Goal: Task Accomplishment & Management: Manage account settings

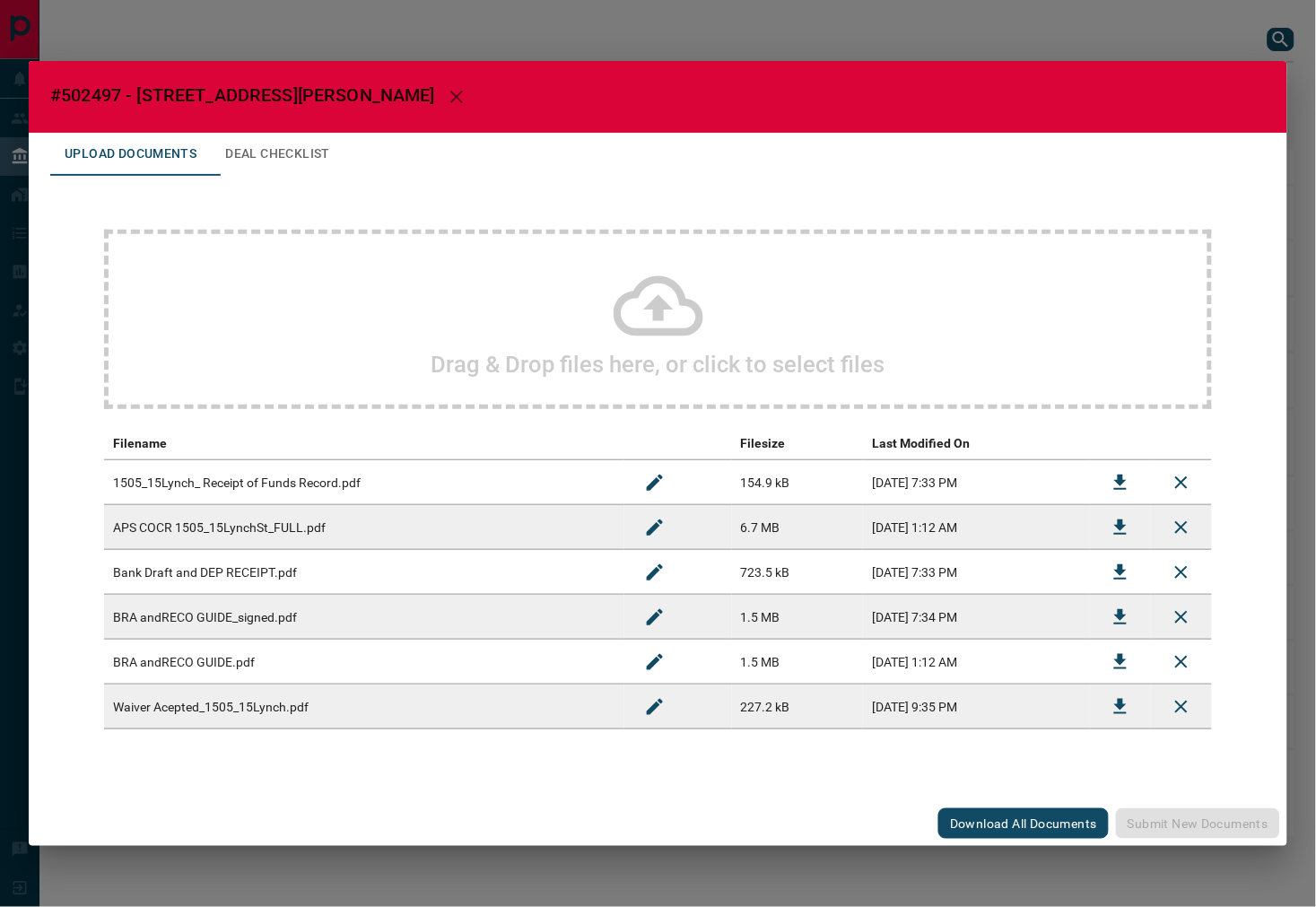
click at [99, 95] on span "#502497 - [STREET_ADDRESS][PERSON_NAME]" at bounding box center [243, 95] width 385 height 22
copy span "502497"
click at [1112, 518] on icon "Download" at bounding box center [1120, 528] width 22 height 22
click at [274, 141] on button "Deal Checklist" at bounding box center [278, 154] width 134 height 43
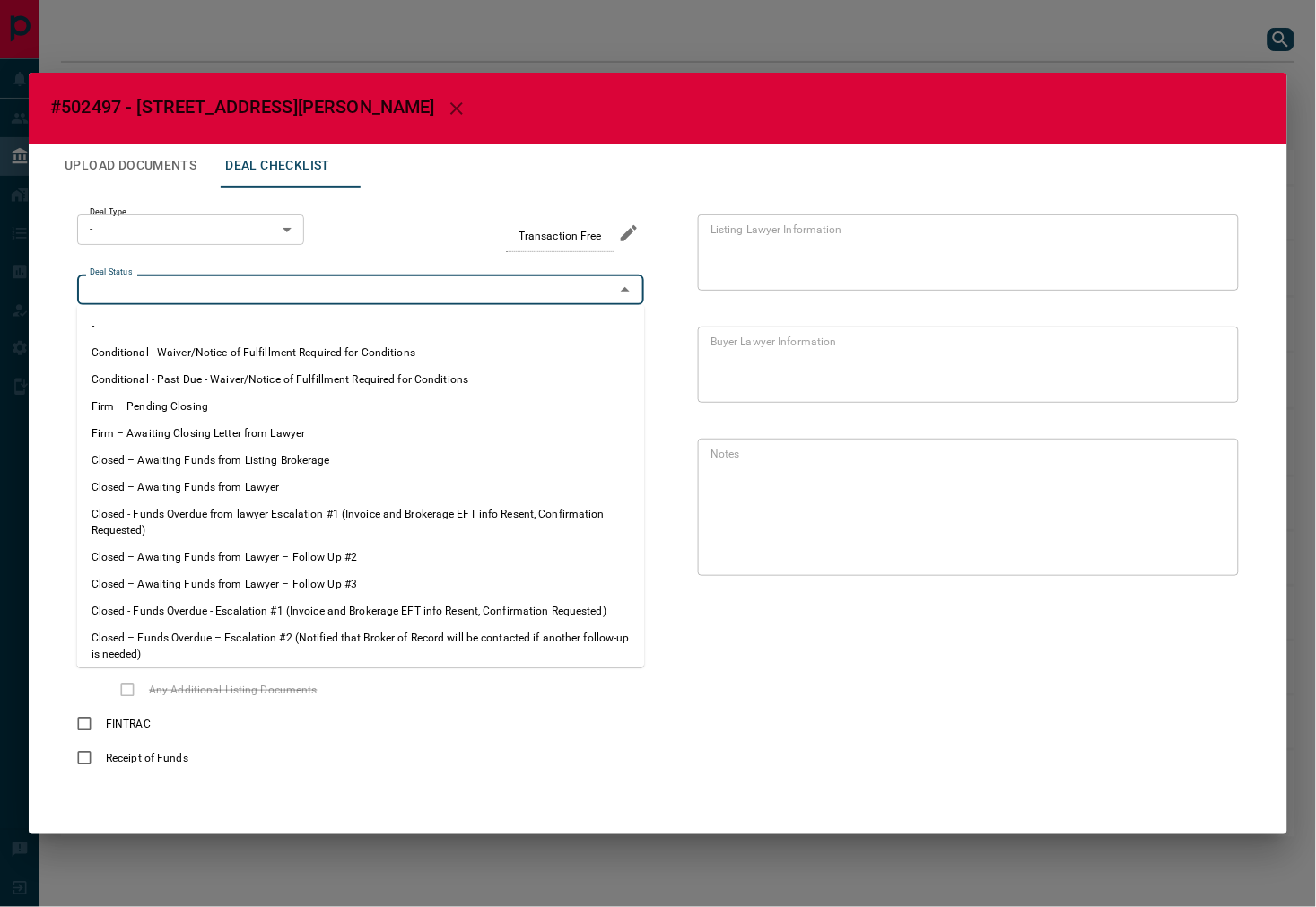
click at [189, 287] on input "Deal Status" at bounding box center [345, 290] width 527 height 20
click at [248, 399] on li "Firm – Pending Closing" at bounding box center [361, 406] width 568 height 27
type input "**********"
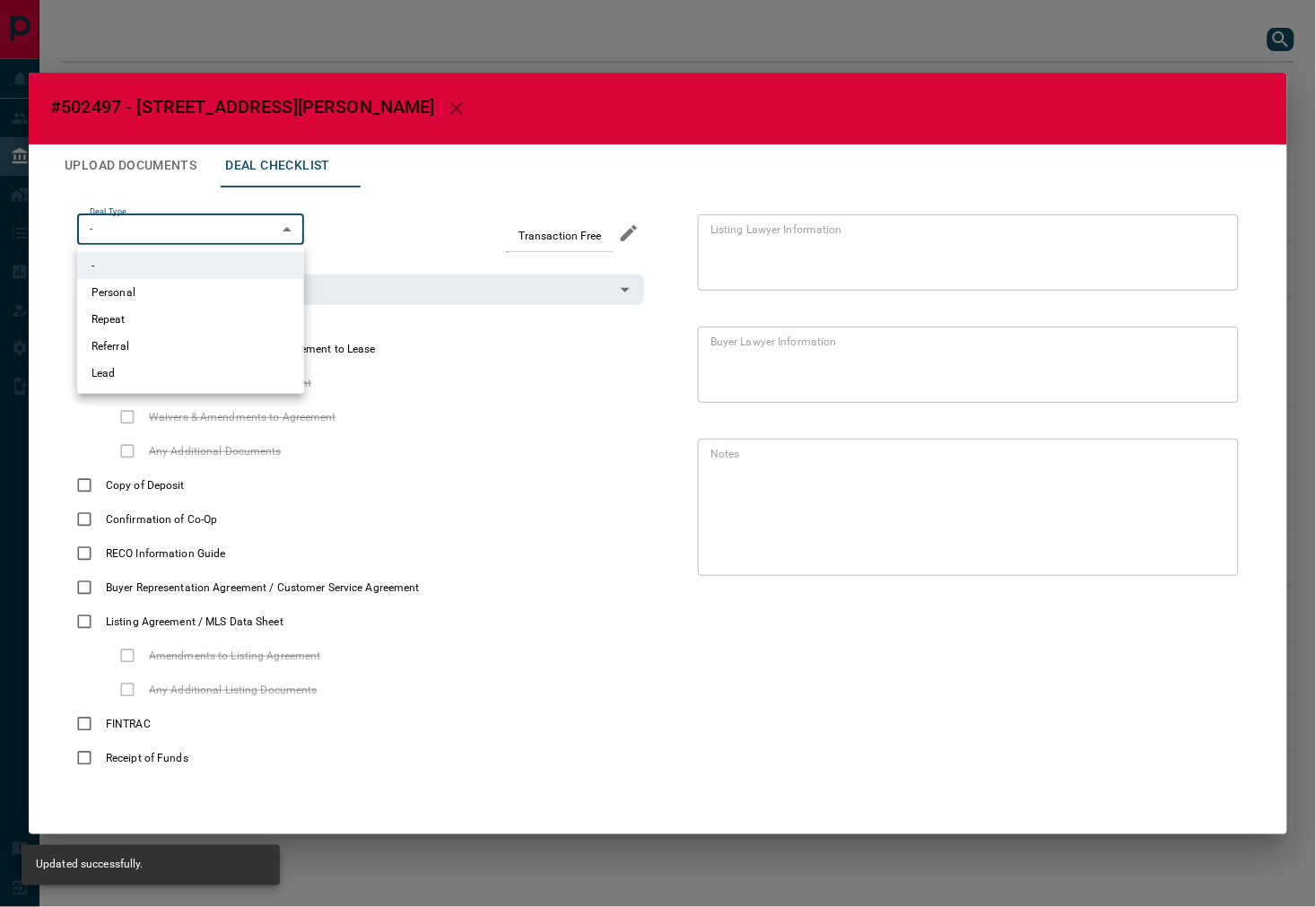
click at [182, 228] on body "Lead Transfers Leads Deals Listings Campaigns Quota Rules Agent Quotas Admin Mo…" at bounding box center [658, 427] width 1316 height 854
click at [127, 369] on li "Lead" at bounding box center [190, 373] width 227 height 27
type input "*"
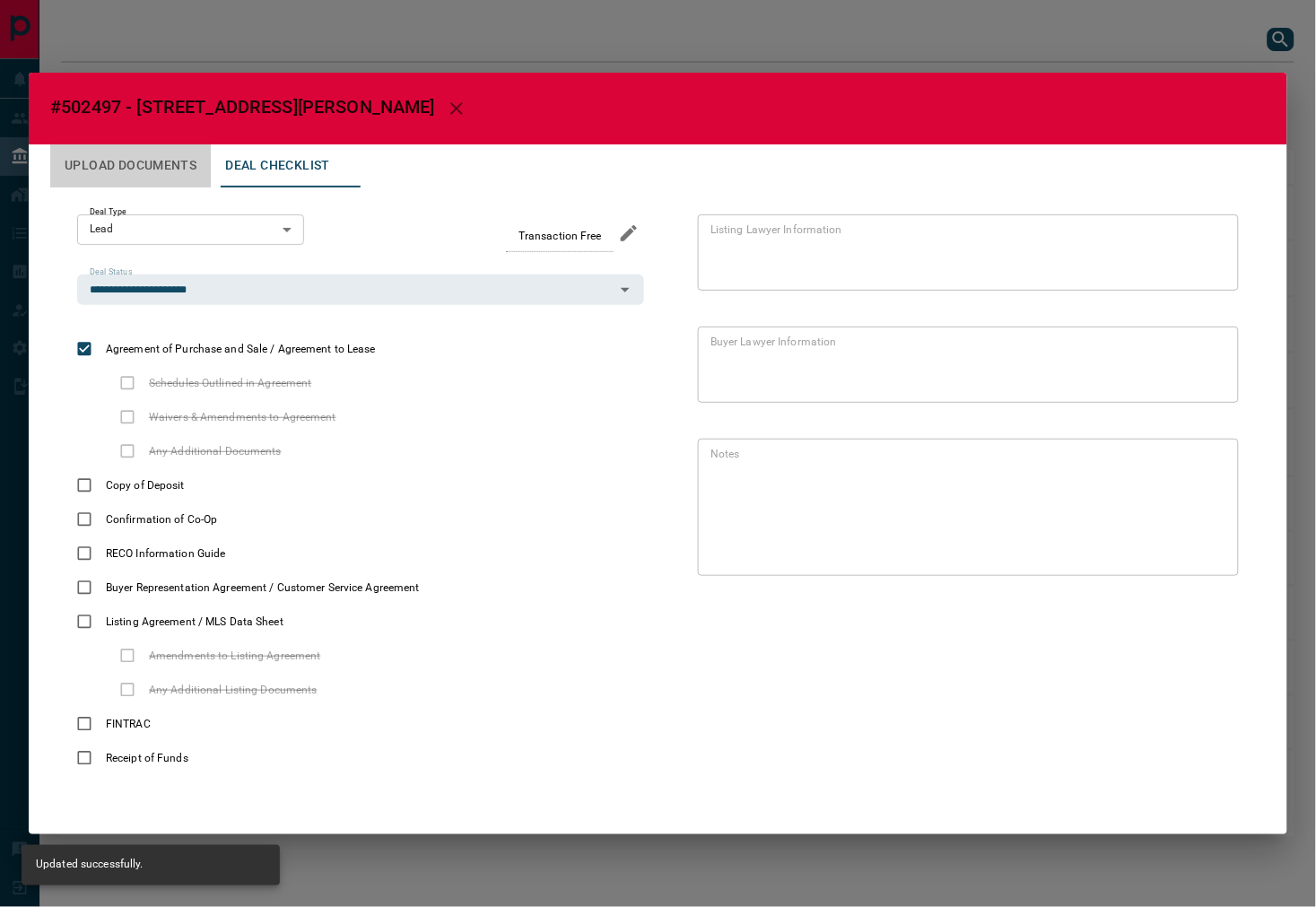
click at [155, 166] on button "Upload Documents" at bounding box center [131, 165] width 161 height 43
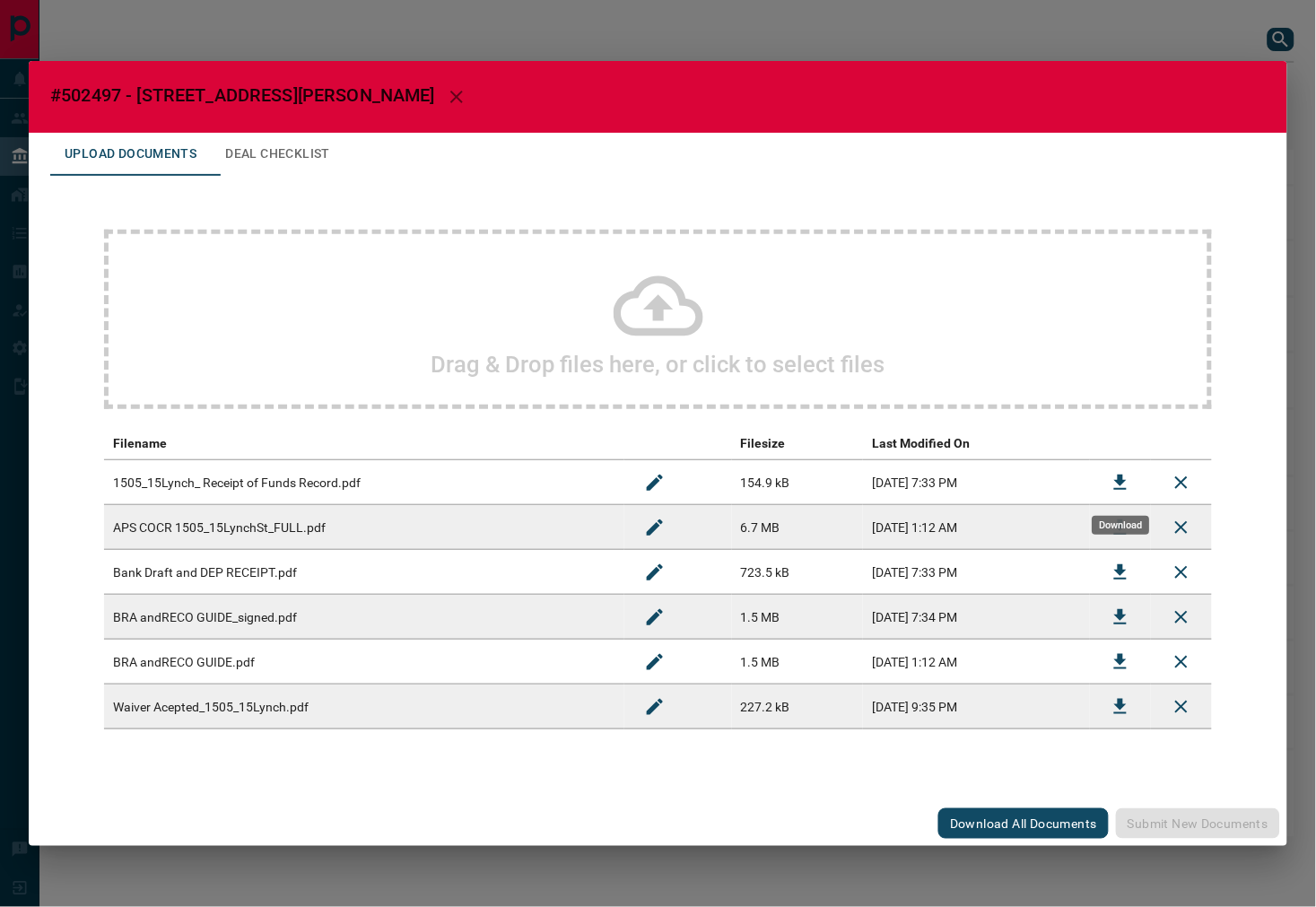
click at [1134, 483] on button "Download" at bounding box center [1120, 482] width 43 height 43
click at [1107, 567] on button "Download" at bounding box center [1120, 572] width 43 height 43
click at [292, 162] on button "Deal Checklist" at bounding box center [278, 154] width 134 height 43
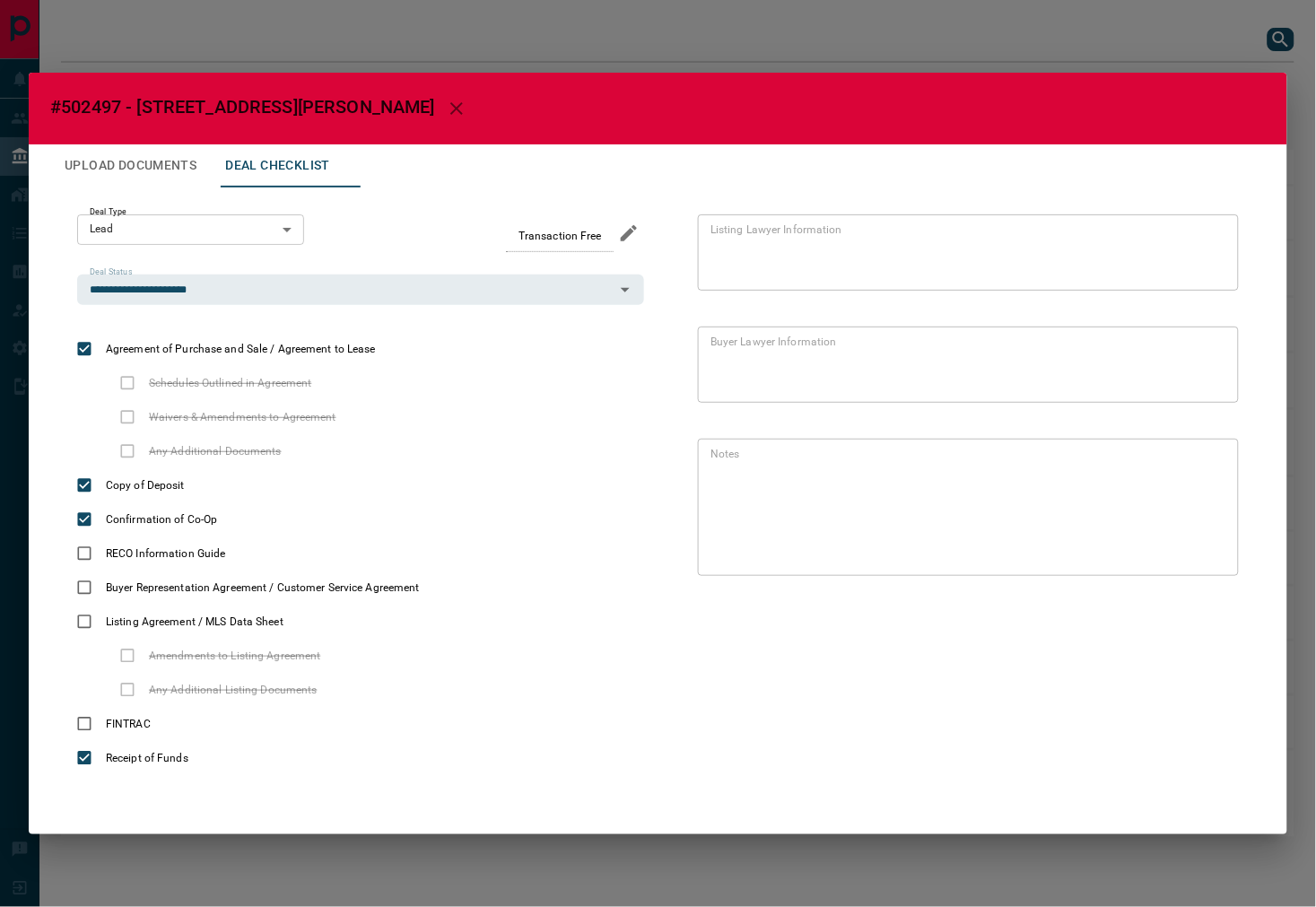
click at [151, 148] on button "Upload Documents" at bounding box center [131, 165] width 161 height 43
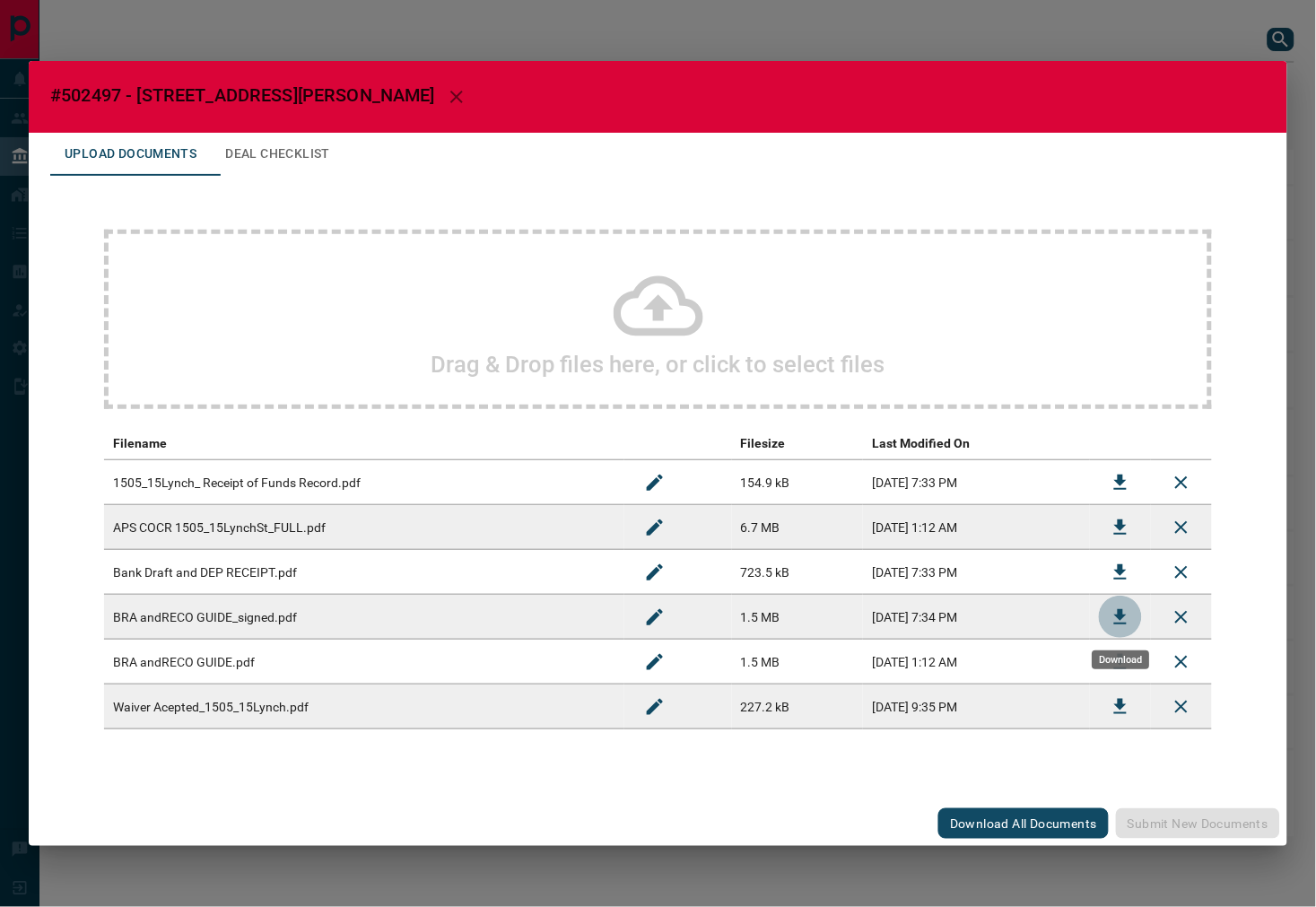
click at [1113, 612] on icon "Download" at bounding box center [1120, 616] width 22 height 22
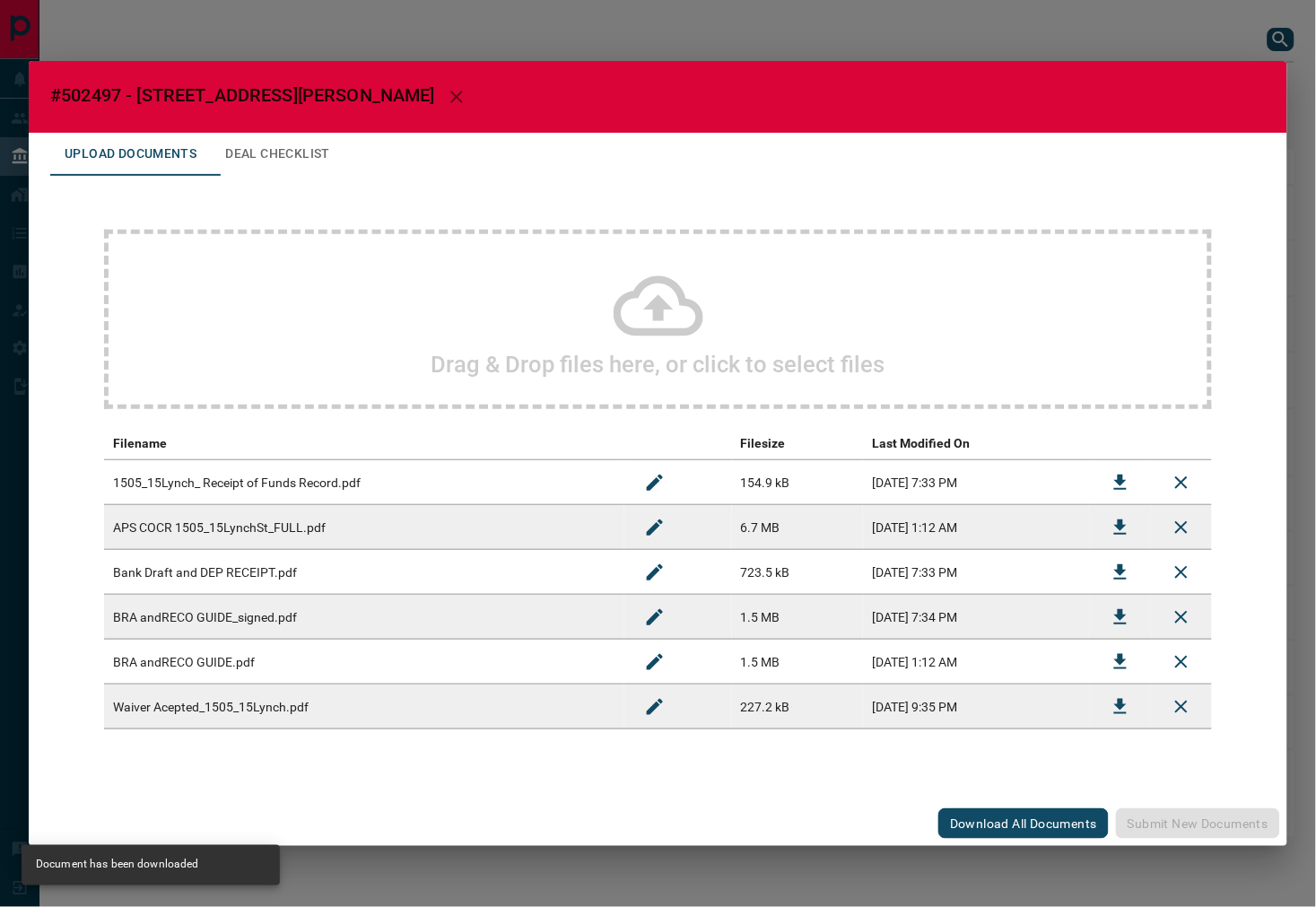
click at [1121, 660] on icon "Download" at bounding box center [1119, 661] width 12 height 15
click at [311, 114] on h2 "#502497 - [STREET_ADDRESS][PERSON_NAME]" at bounding box center [658, 97] width 1259 height 72
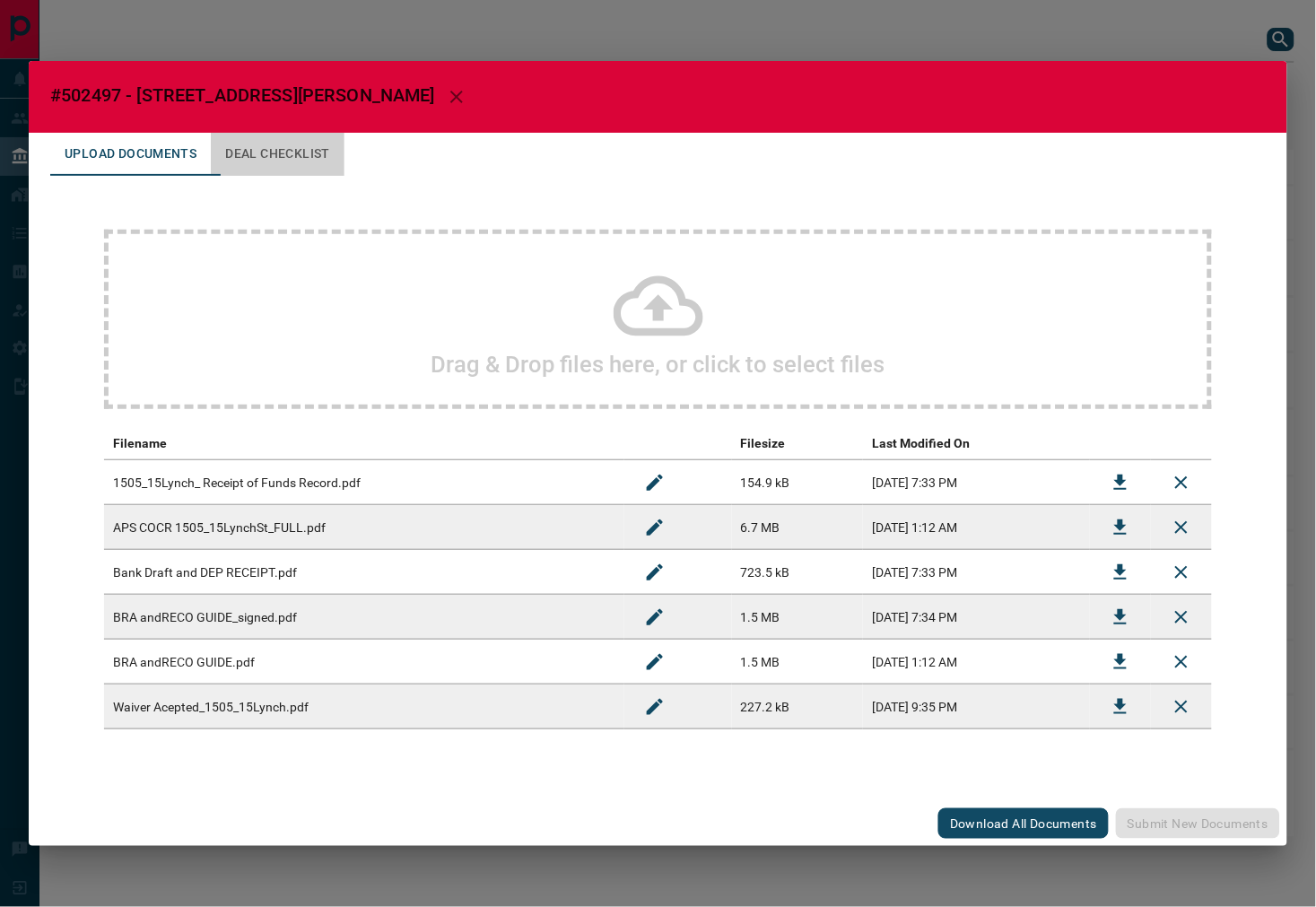
click at [318, 162] on button "Deal Checklist" at bounding box center [278, 154] width 134 height 43
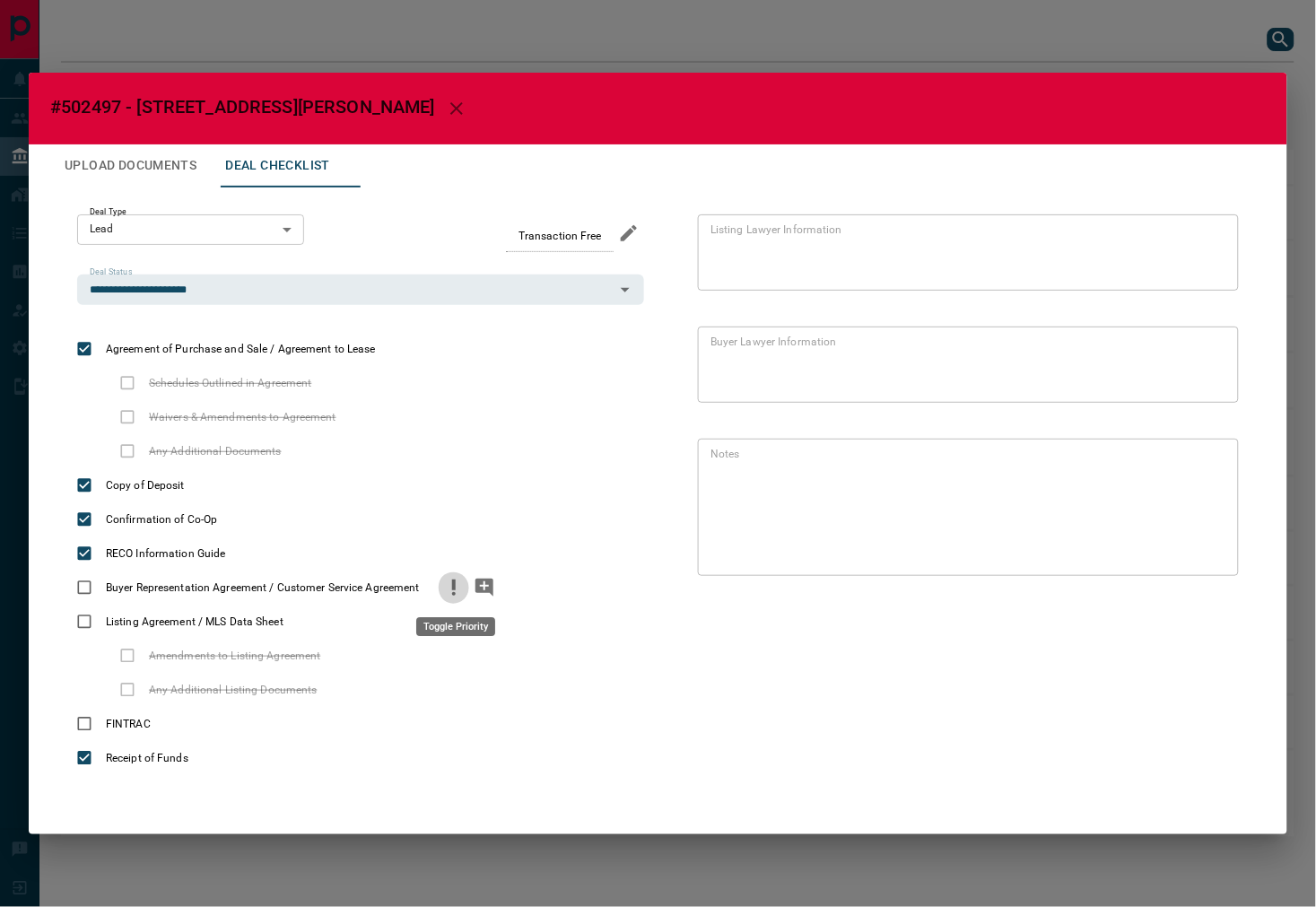
click at [461, 586] on icon "priority" at bounding box center [454, 587] width 22 height 22
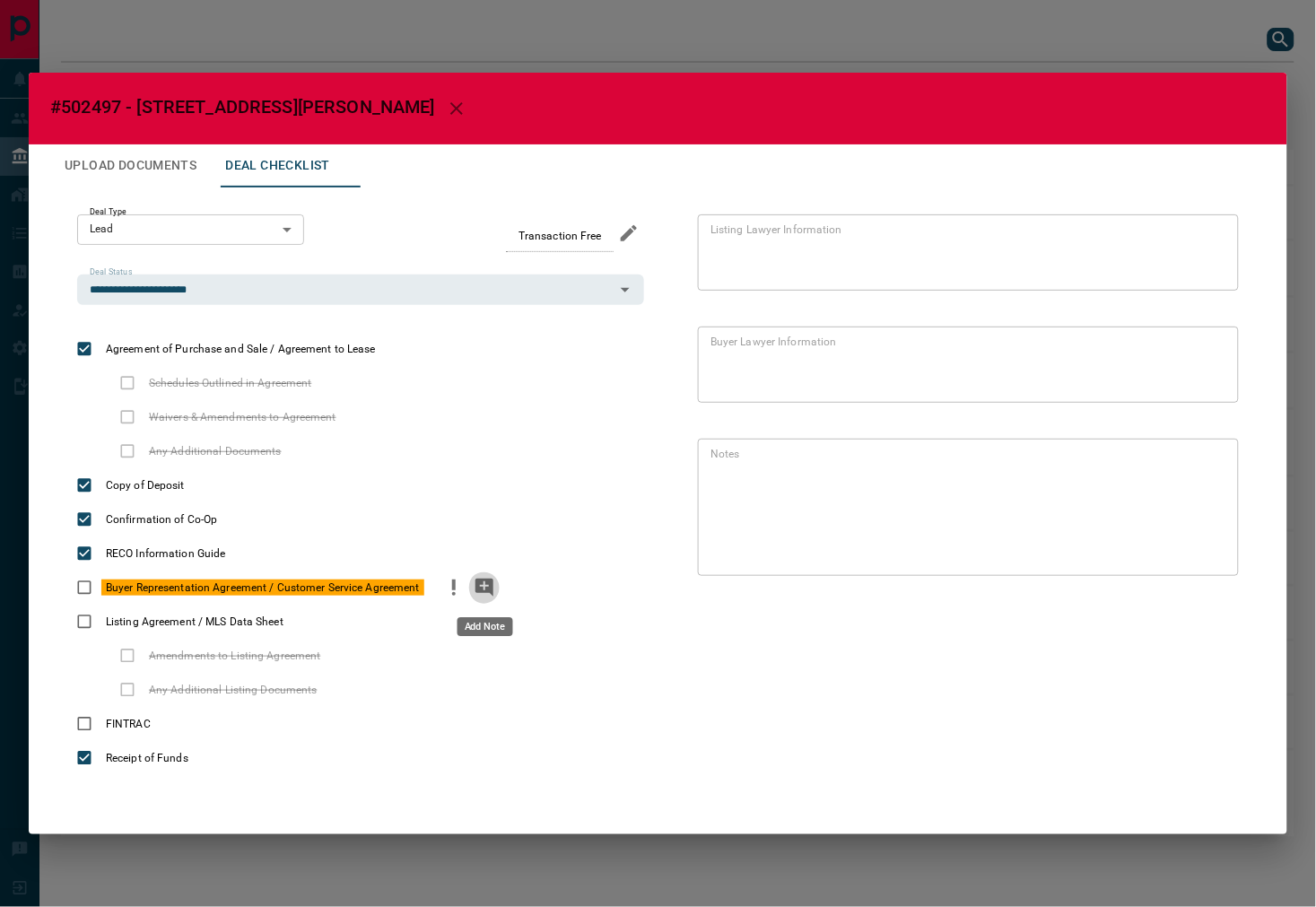
click at [482, 588] on icon "add note" at bounding box center [484, 587] width 18 height 18
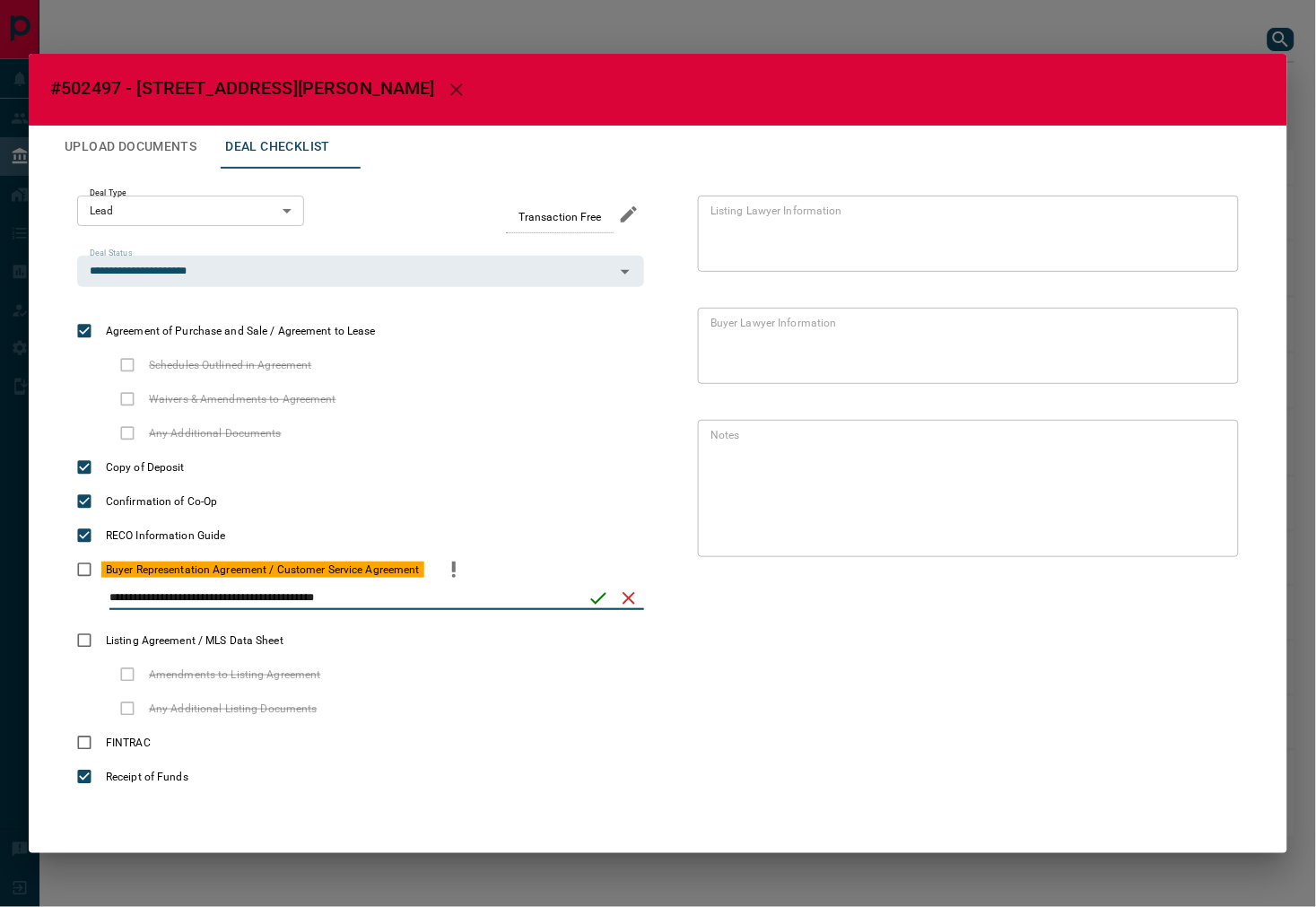
type input "**********"
click at [602, 589] on icon "save" at bounding box center [598, 598] width 22 height 22
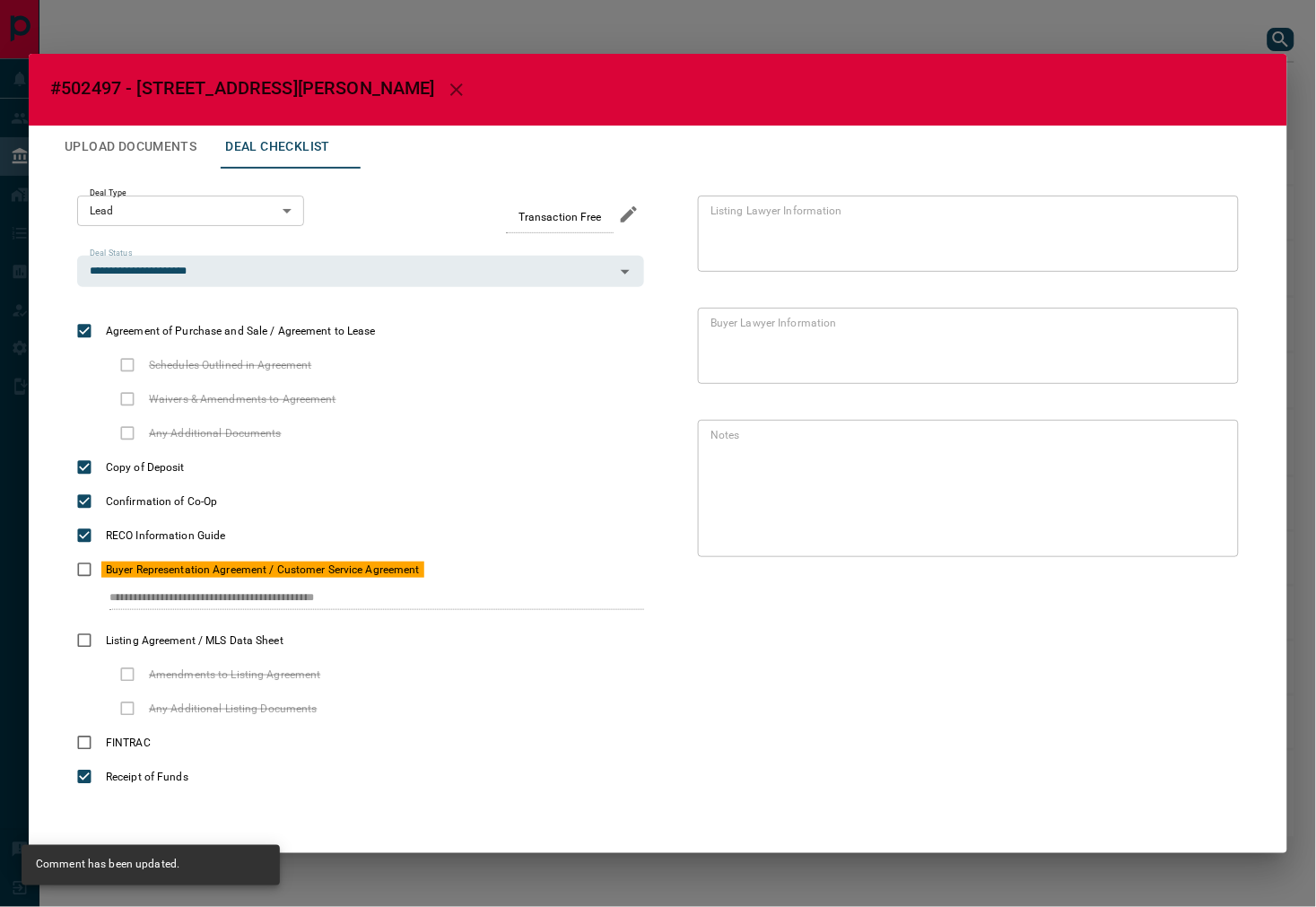
click at [185, 140] on button "Upload Documents" at bounding box center [131, 146] width 161 height 43
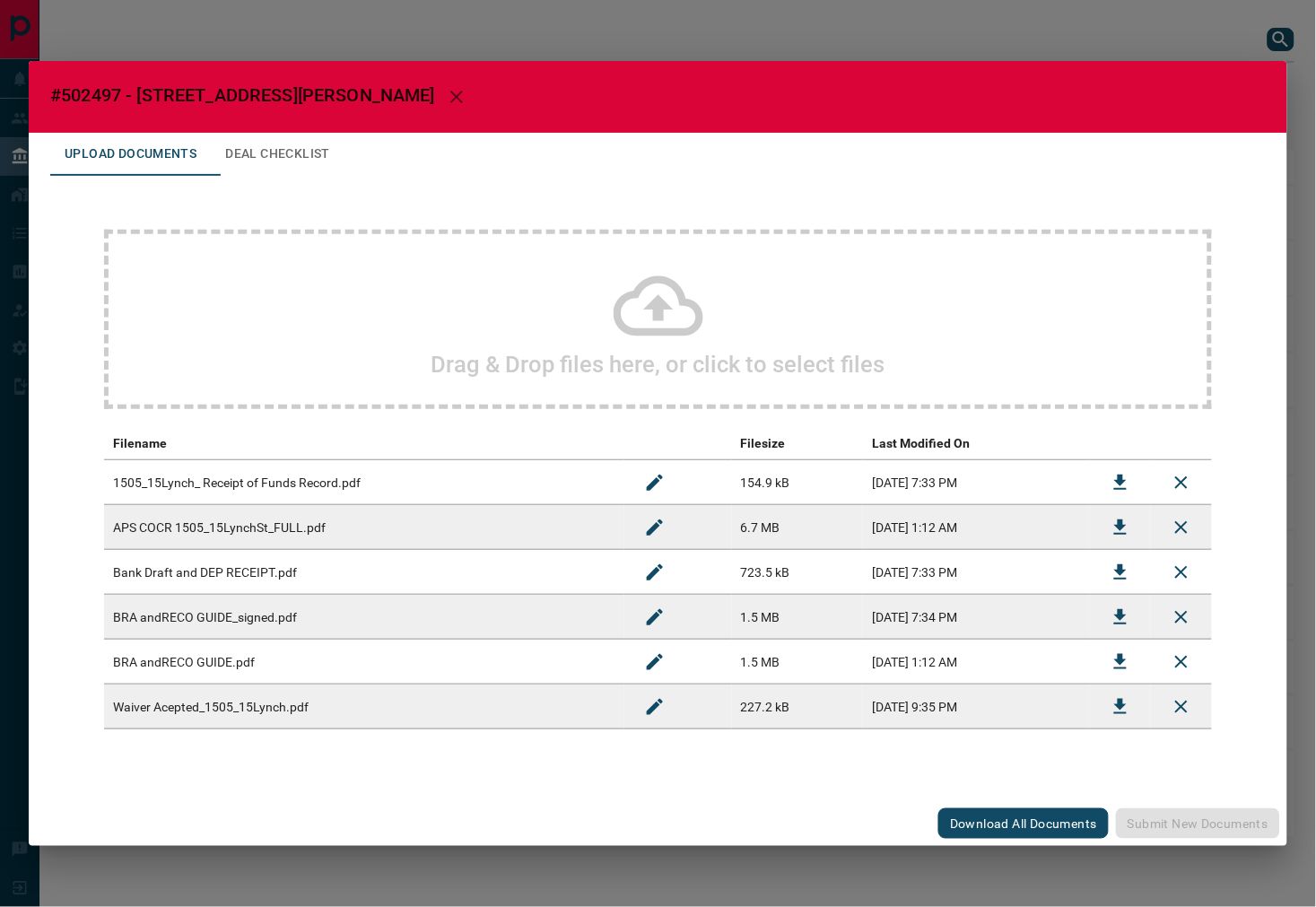
click at [1107, 702] on button "Download" at bounding box center [1120, 706] width 43 height 43
click at [254, 147] on button "Deal Checklist" at bounding box center [278, 154] width 134 height 43
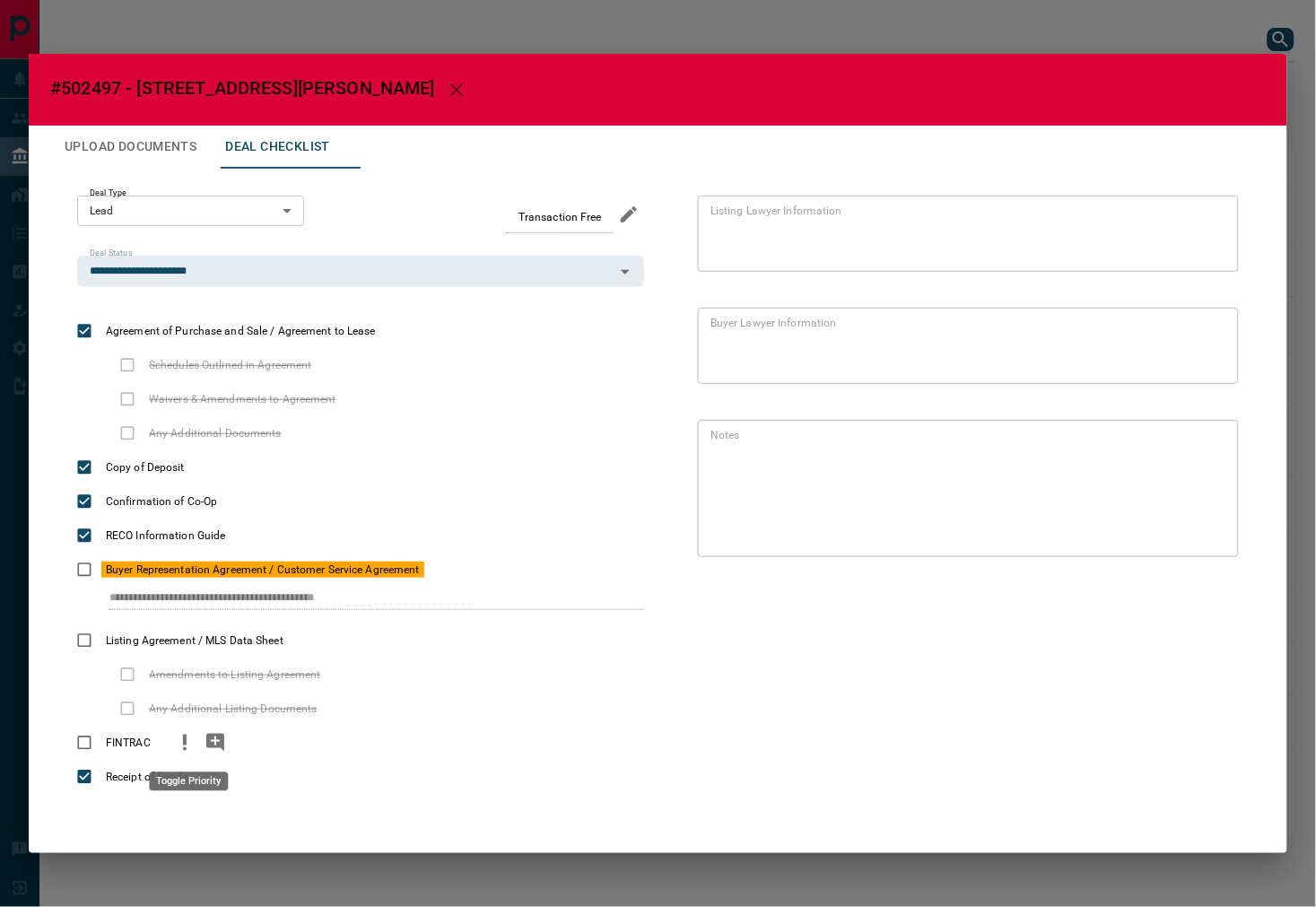
click at [182, 740] on icon "priority" at bounding box center [184, 743] width 22 height 22
click at [91, 395] on div "Toggle Applicable" at bounding box center [96, 404] width 94 height 19
click at [356, 395] on button "priority" at bounding box center [371, 400] width 31 height 34
click at [397, 404] on icon "add note" at bounding box center [400, 399] width 22 height 22
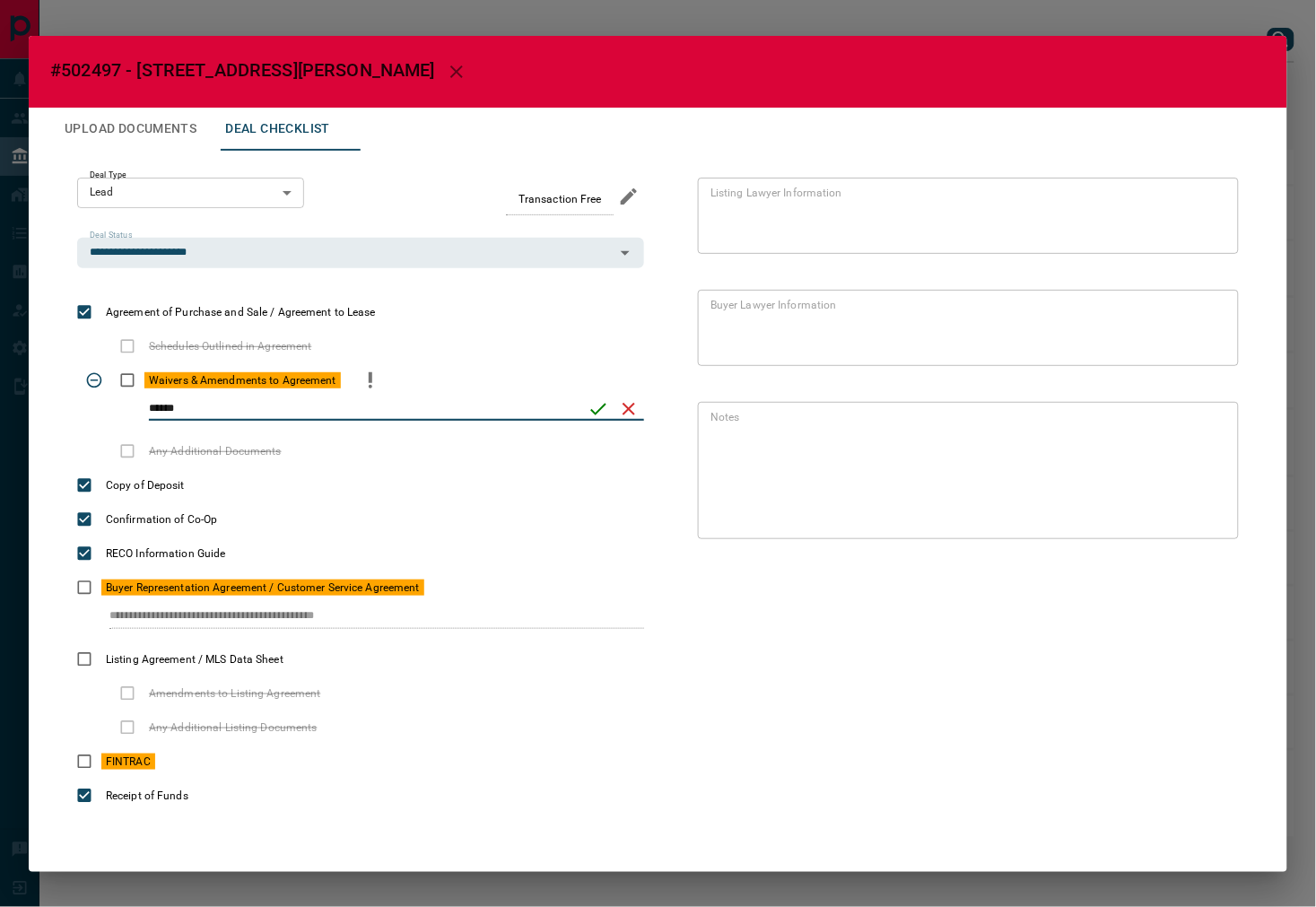
type input "******"
click at [597, 415] on icon "save" at bounding box center [598, 409] width 22 height 22
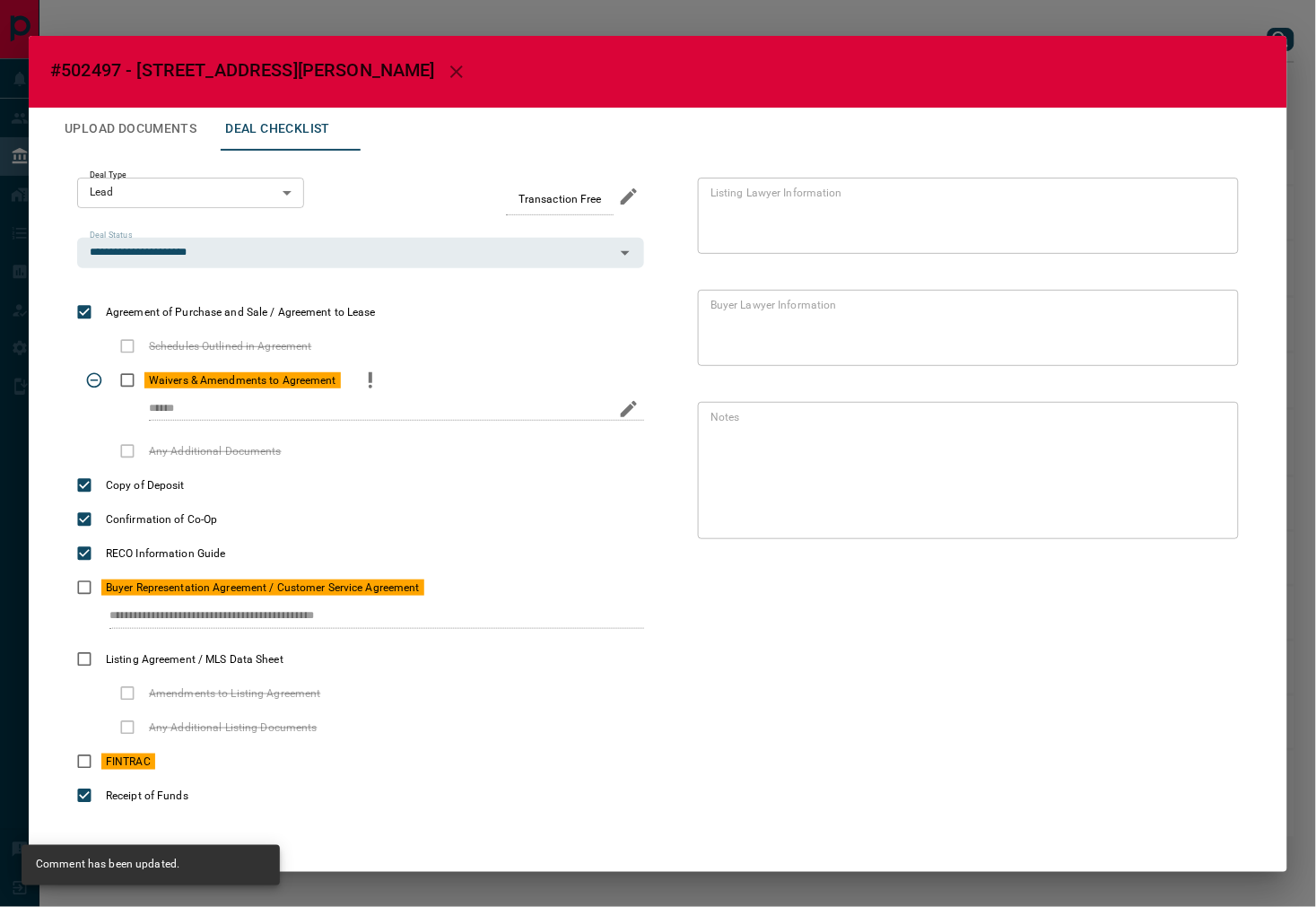
click at [93, 112] on button "Upload Documents" at bounding box center [131, 129] width 161 height 43
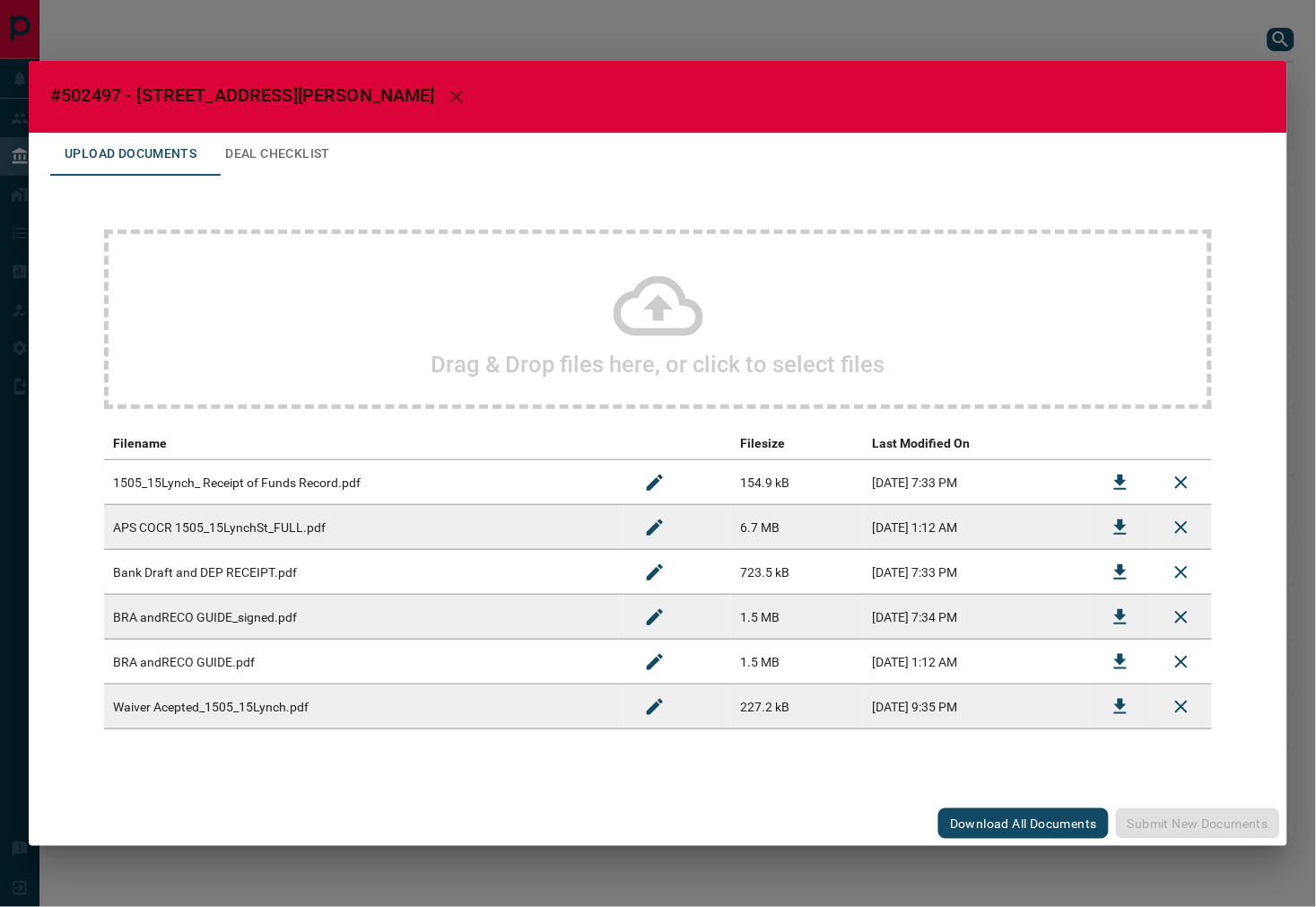
click at [662, 329] on icon at bounding box center [658, 306] width 90 height 60
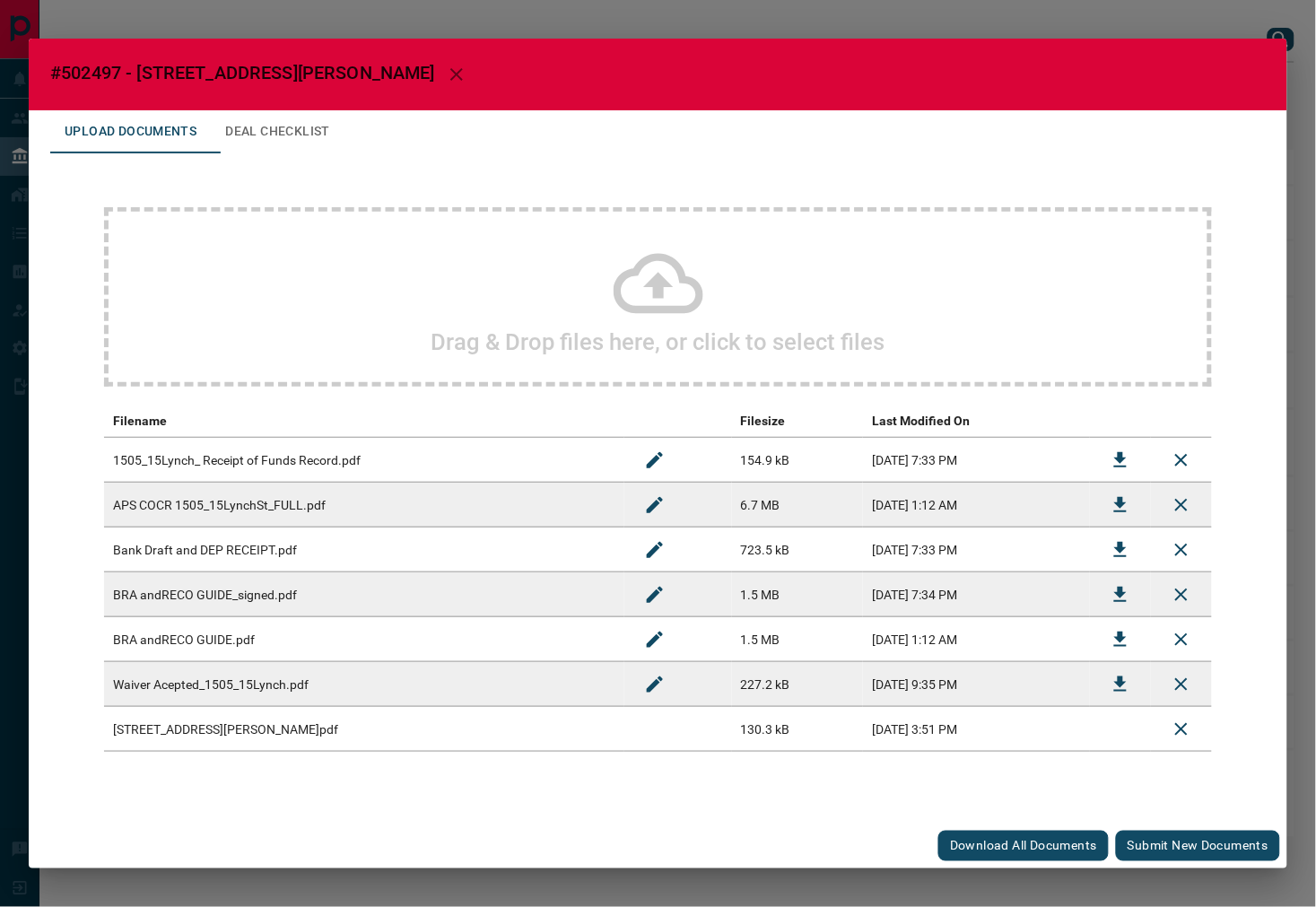
click at [1198, 834] on button "Submit new documents" at bounding box center [1197, 846] width 164 height 31
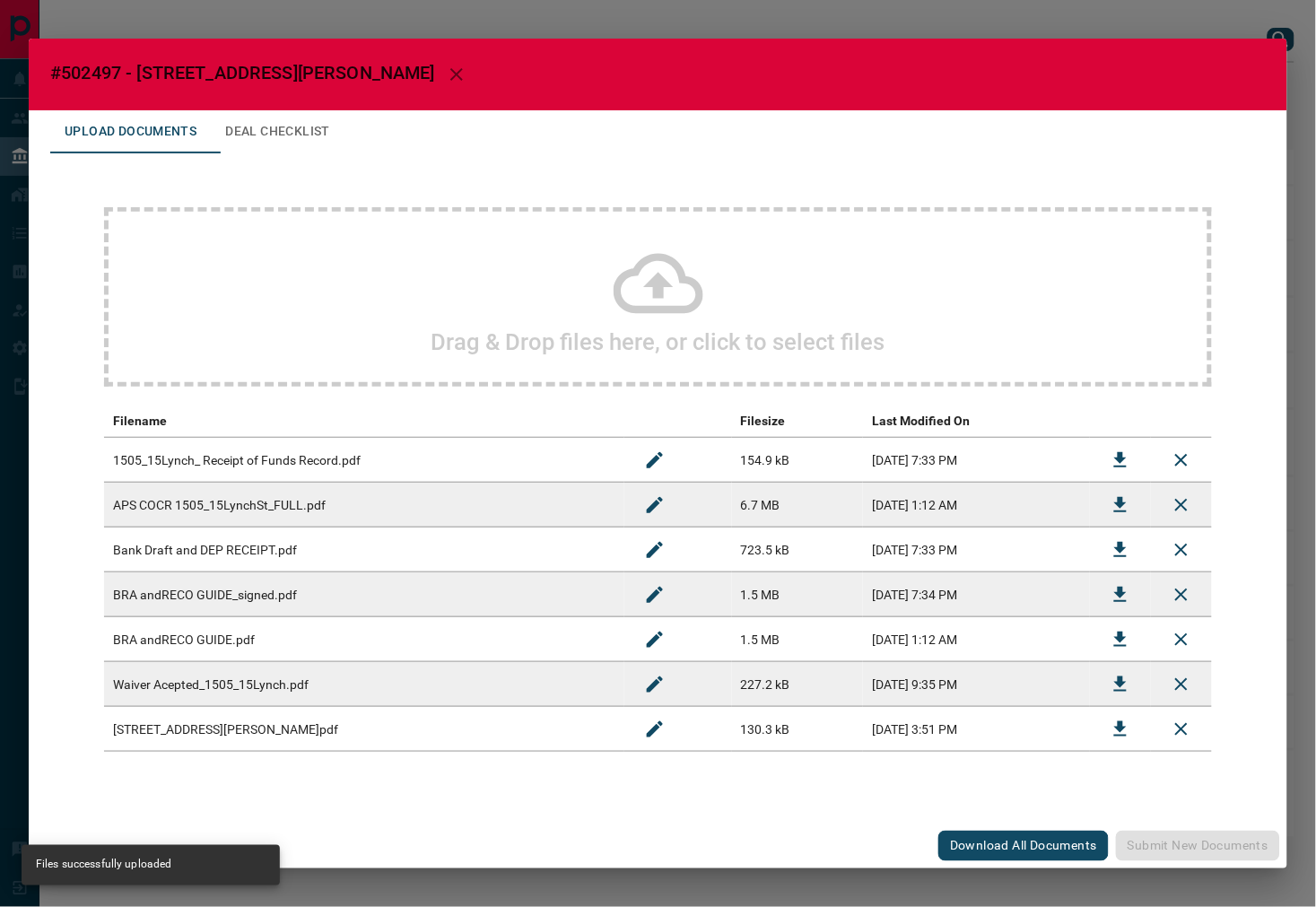
click at [300, 137] on button "Deal Checklist" at bounding box center [278, 131] width 134 height 43
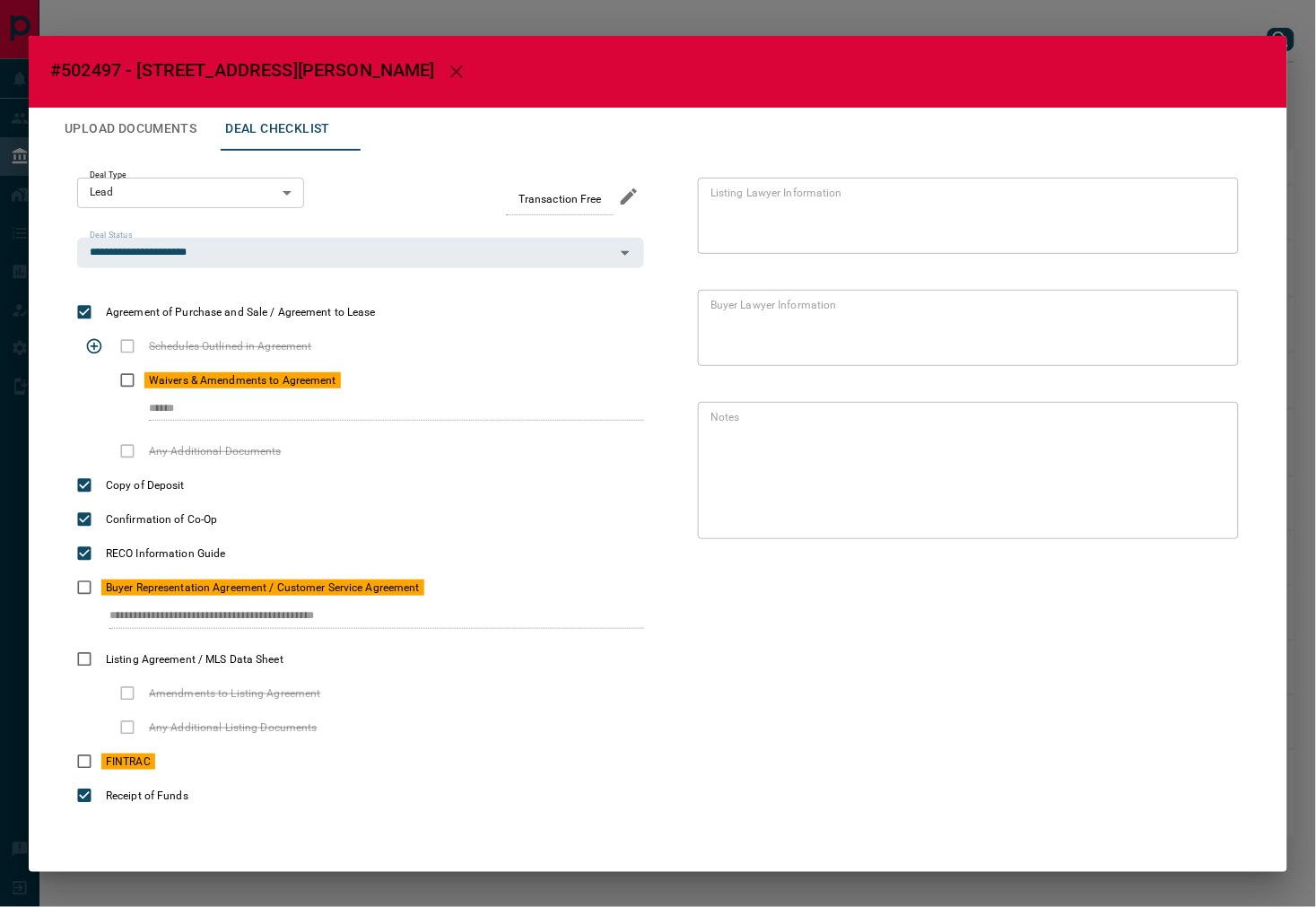
drag, startPoint x: 138, startPoint y: 411, endPoint x: 393, endPoint y: 334, distance: 266.4
click at [375, 387] on div "Waivers & Amendments to Agreement ******" at bounding box center [360, 399] width 567 height 71
drag, startPoint x: 148, startPoint y: 618, endPoint x: 491, endPoint y: 569, distance: 346.5
click at [489, 581] on div "**********" at bounding box center [360, 606] width 567 height 71
